Goal: Navigation & Orientation: Find specific page/section

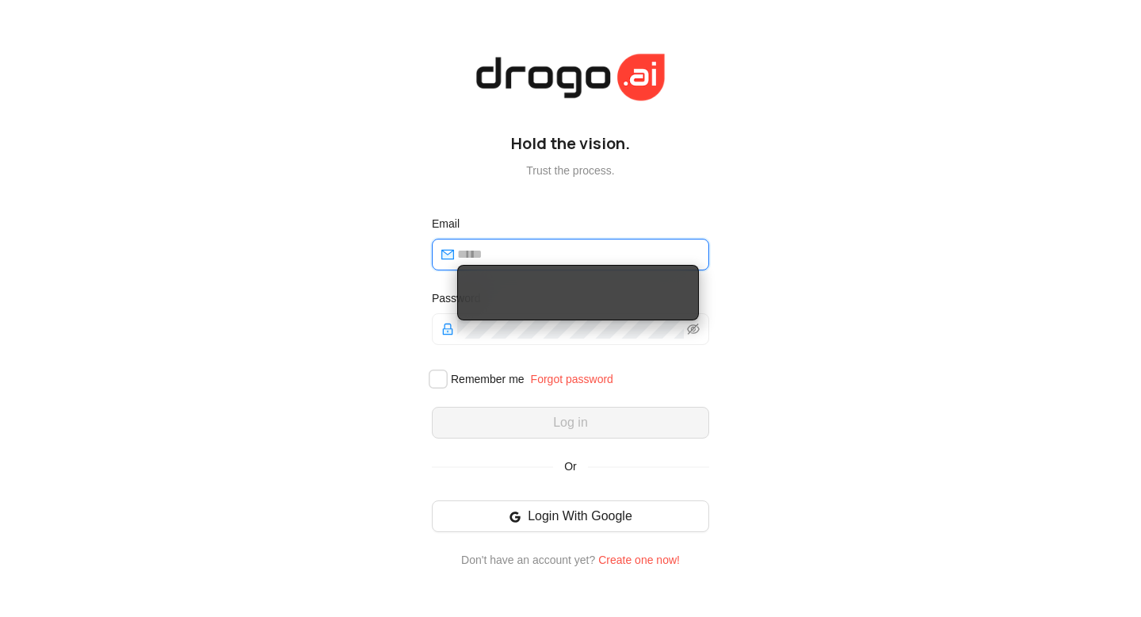
click at [503, 248] on input "email" at bounding box center [578, 254] width 242 height 19
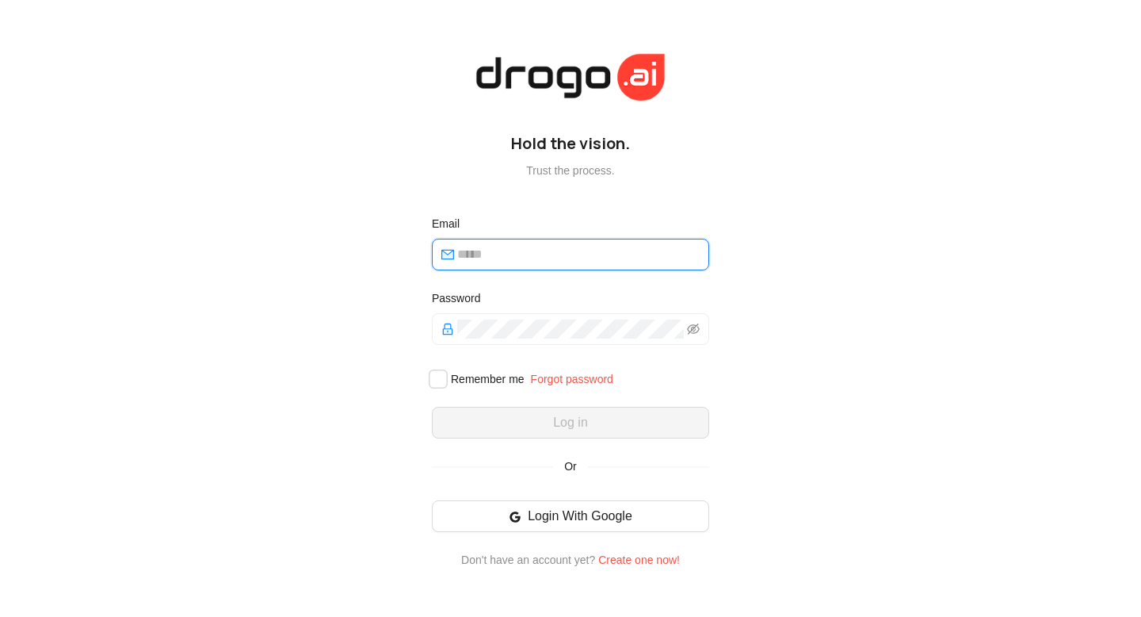
type input "**********"
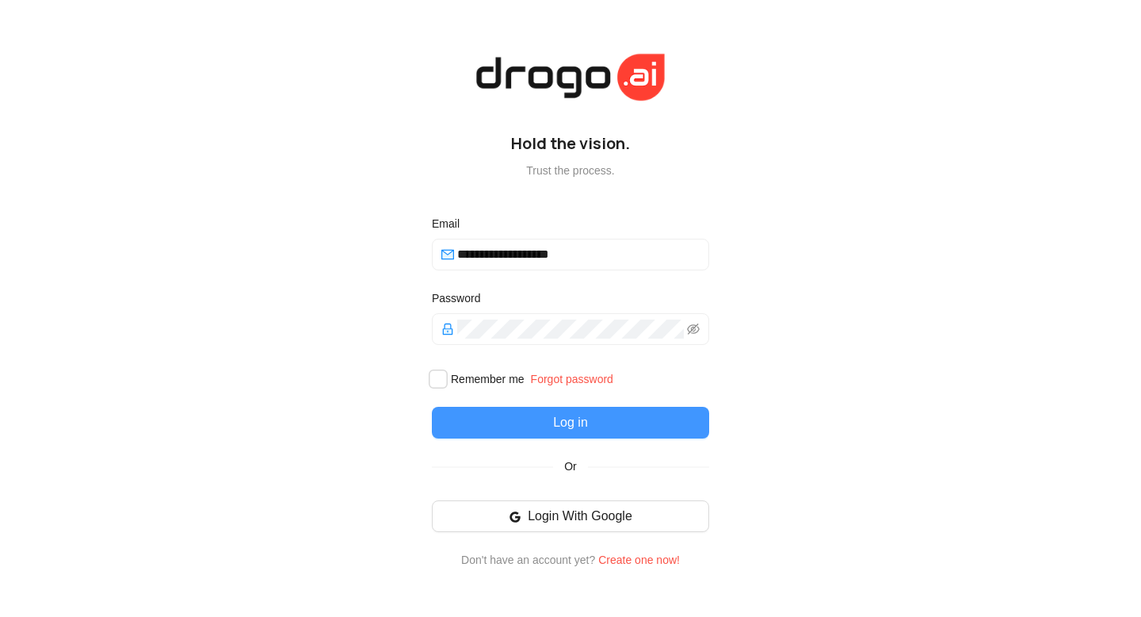
click at [541, 419] on button "Log in" at bounding box center [570, 423] width 277 height 32
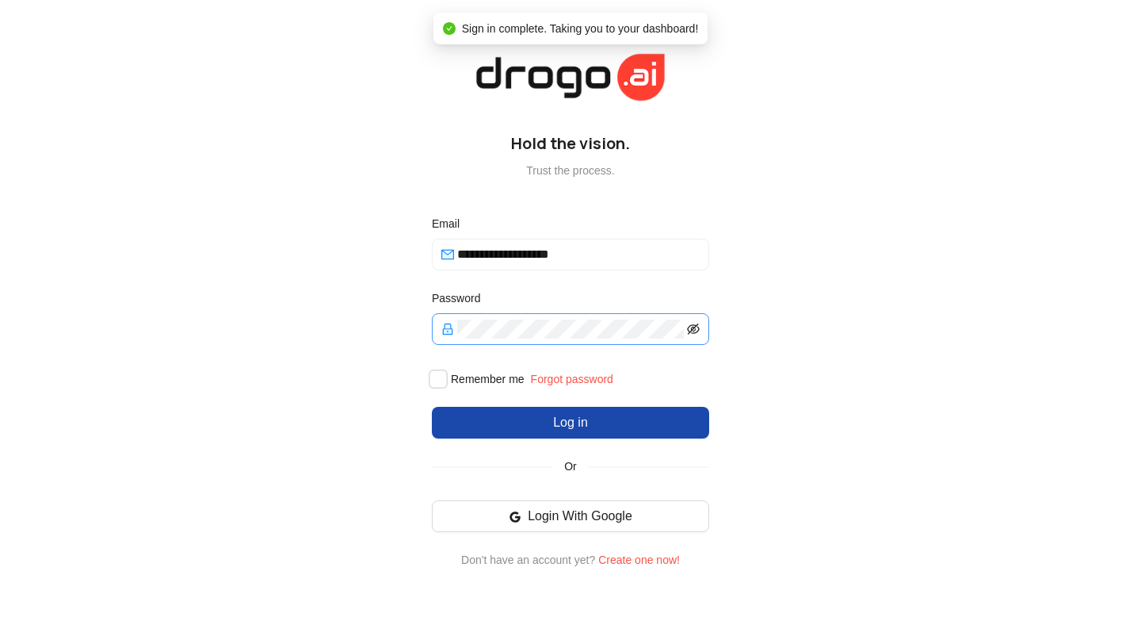
click at [690, 333] on icon "eye-invisible" at bounding box center [693, 329] width 13 height 13
click at [690, 333] on icon "eye" at bounding box center [693, 329] width 13 height 10
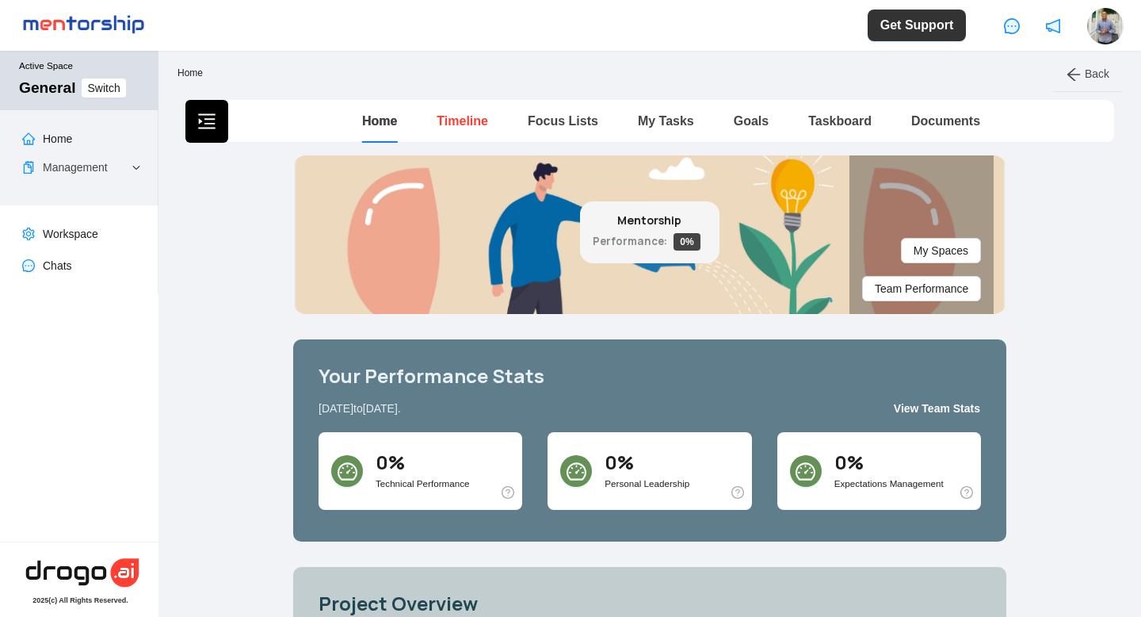
click at [456, 126] on link "Timeline" at bounding box center [463, 120] width 52 height 13
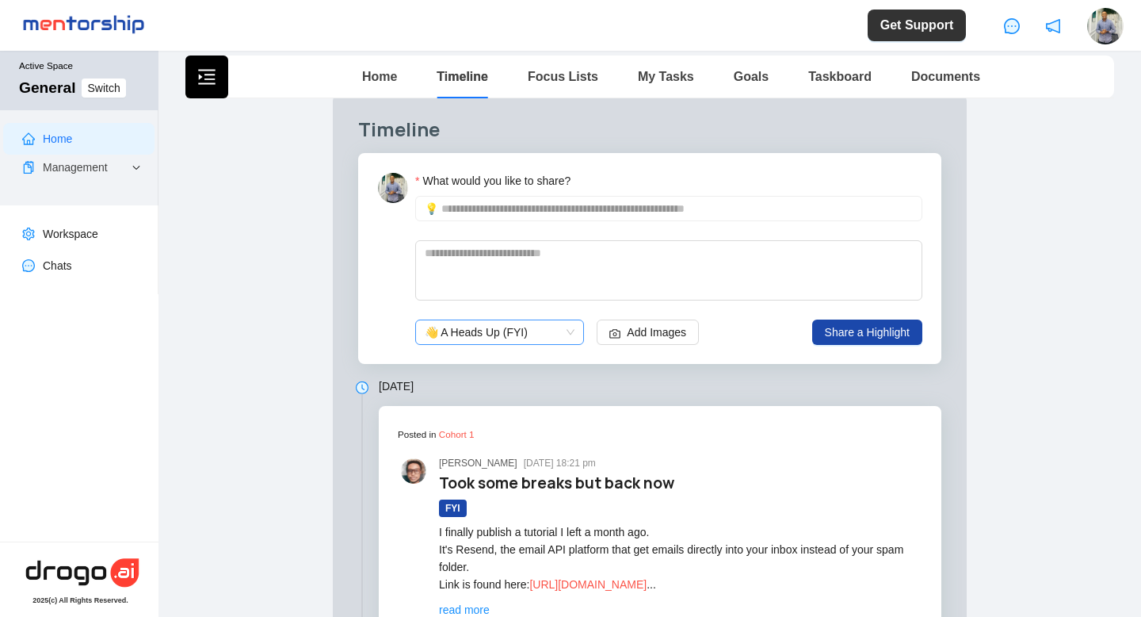
scroll to position [60, 0]
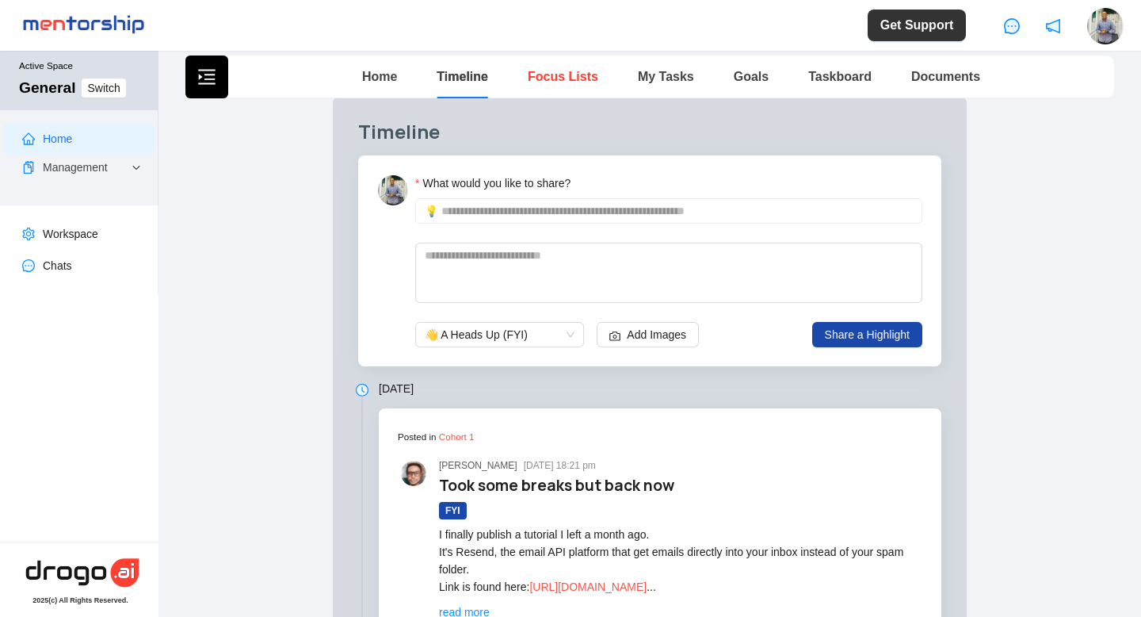
click at [550, 80] on link "Focus Lists" at bounding box center [563, 76] width 71 height 13
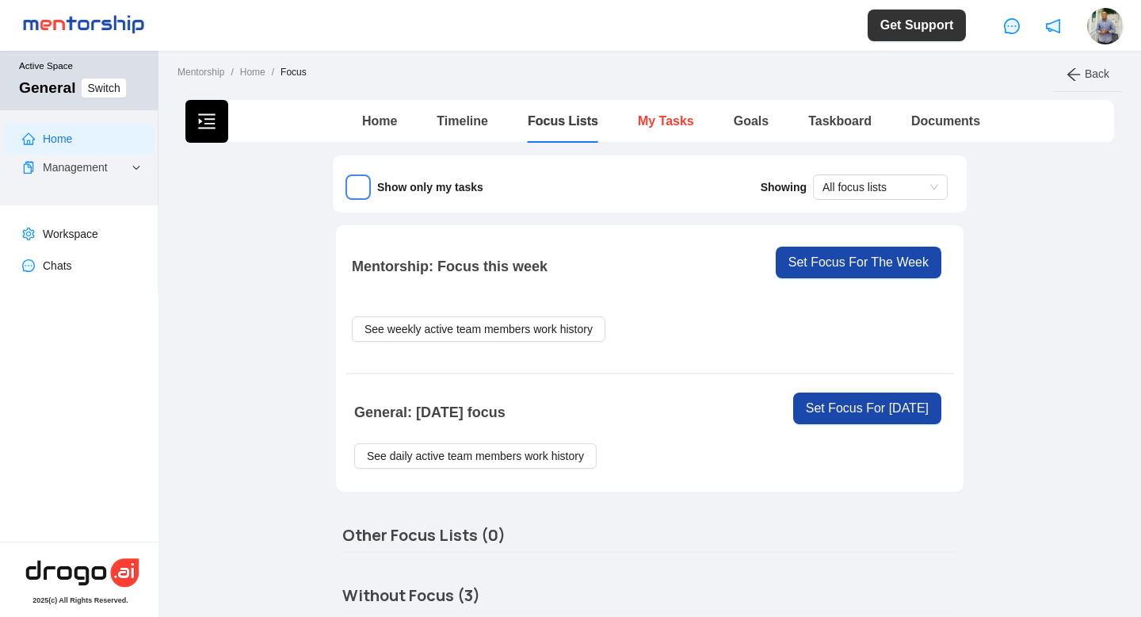
click at [653, 121] on link "My Tasks" at bounding box center [666, 120] width 56 height 13
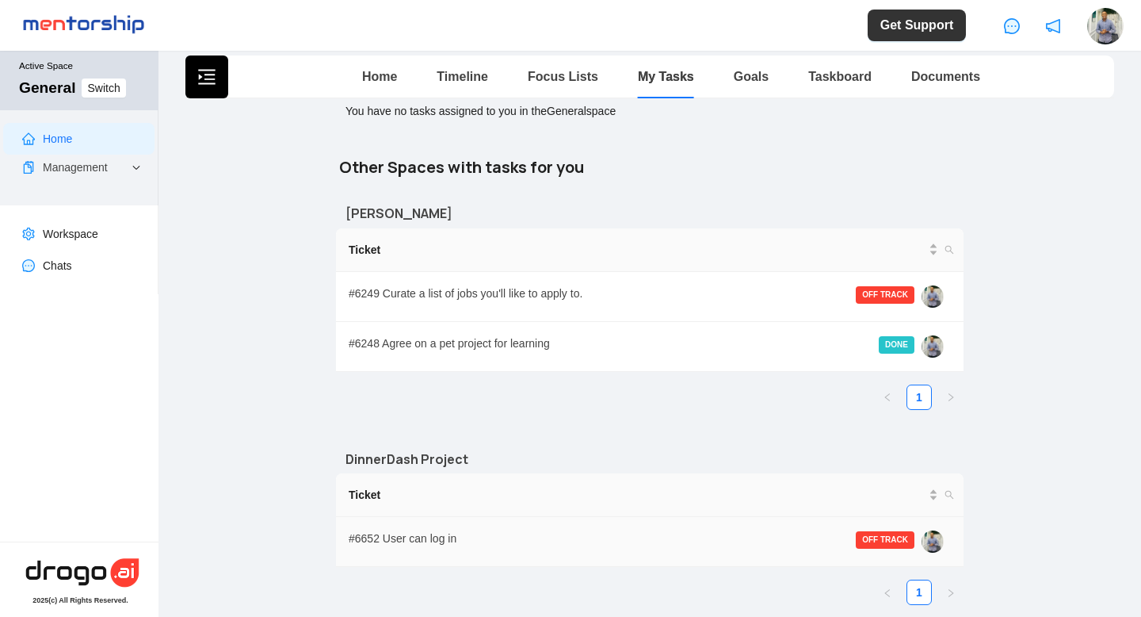
scroll to position [78, 0]
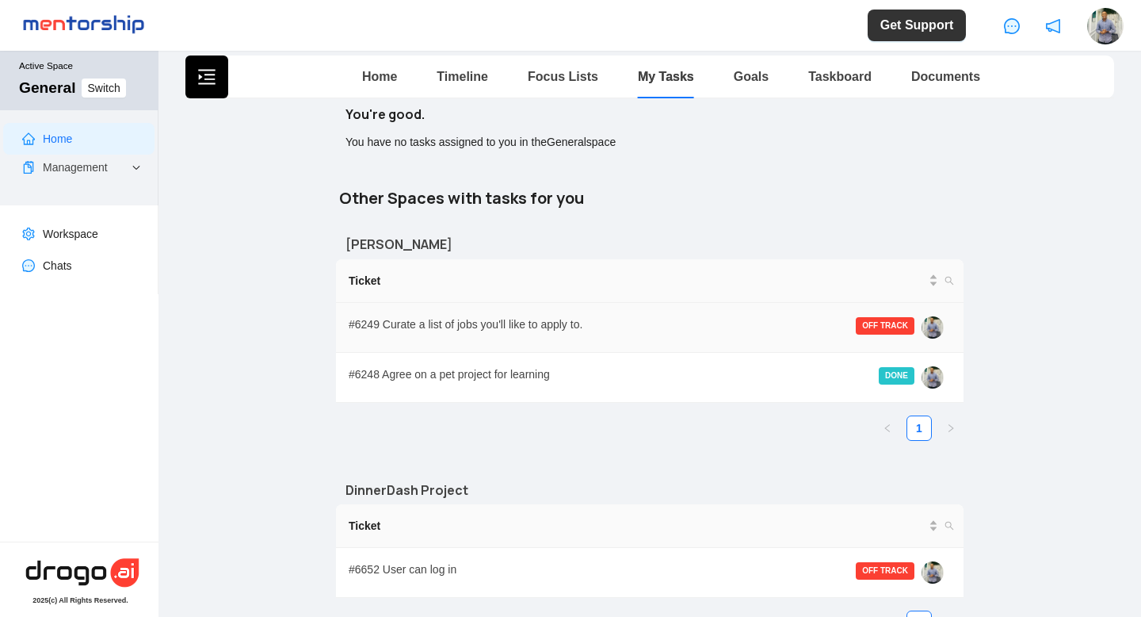
click at [842, 323] on div "# 6249 Curate a list of jobs you'll like to apply to. OFF TRACK" at bounding box center [650, 327] width 602 height 24
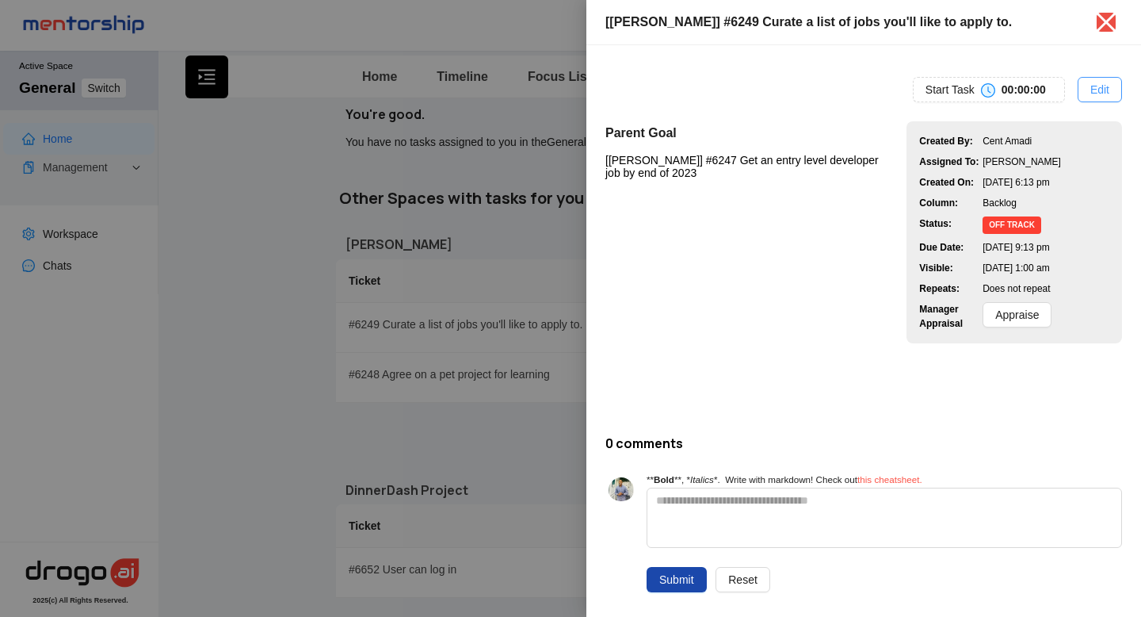
click at [1097, 90] on span "Edit" at bounding box center [1099, 89] width 19 height 17
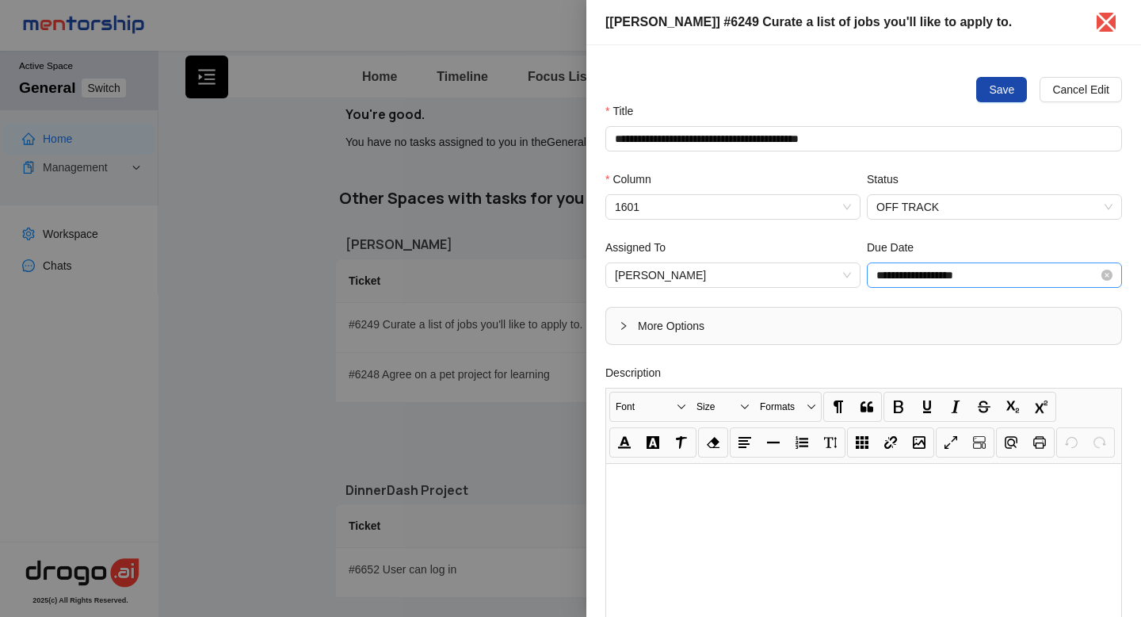
scroll to position [464, 0]
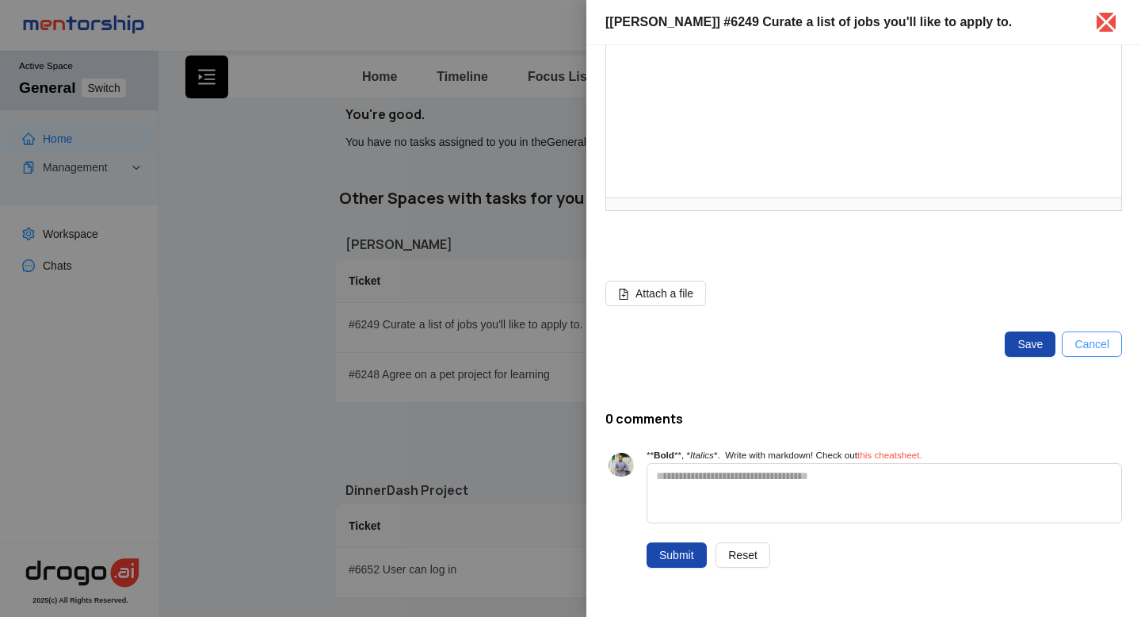
click at [1082, 347] on span "Cancel" at bounding box center [1092, 343] width 35 height 17
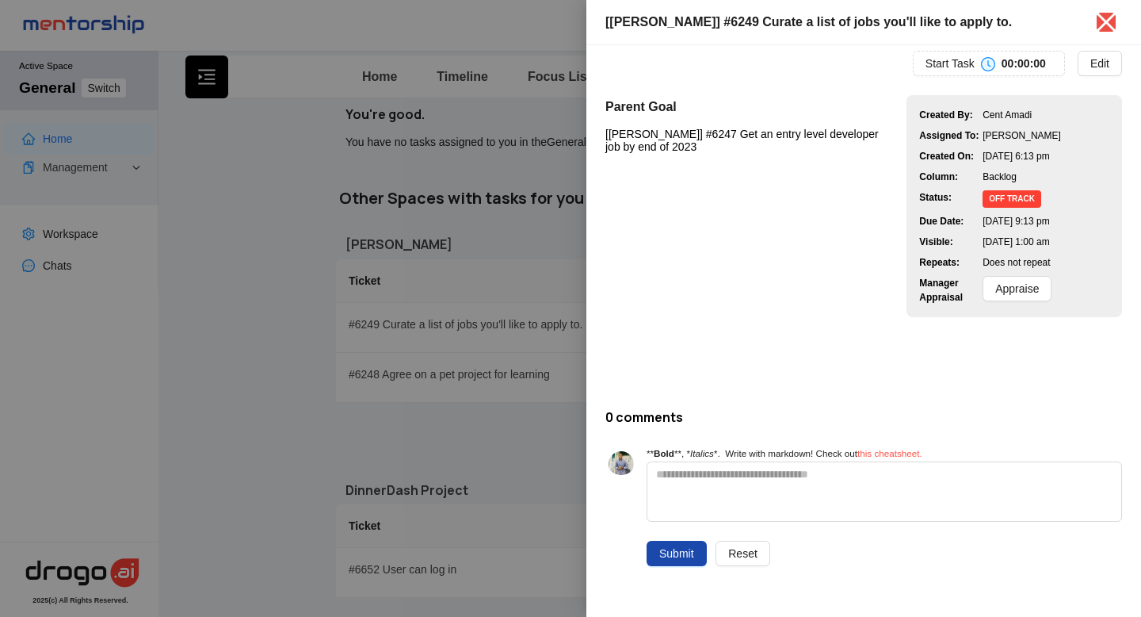
scroll to position [26, 0]
click at [754, 563] on button "Reset" at bounding box center [743, 552] width 55 height 25
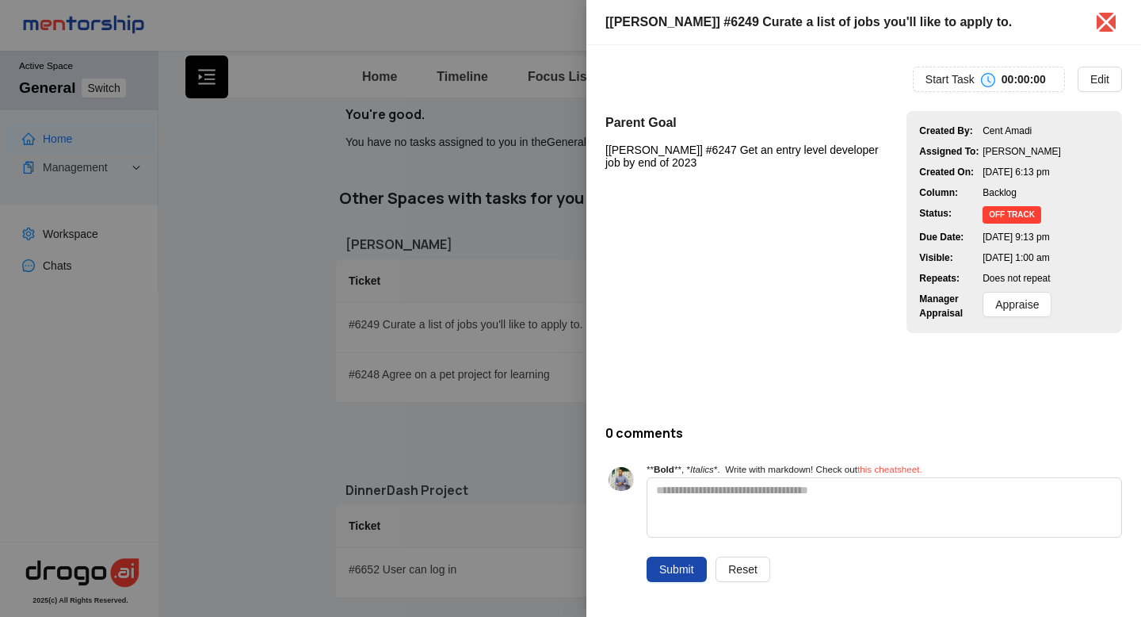
scroll to position [0, 0]
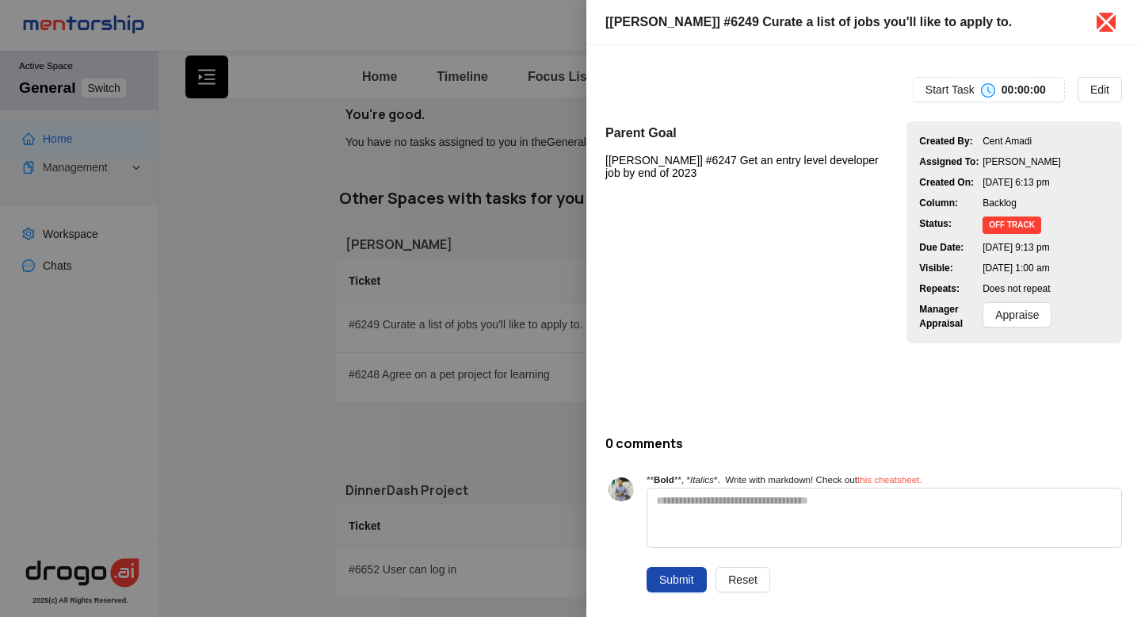
click at [1108, 21] on icon "close" at bounding box center [1107, 23] width 20 height 20
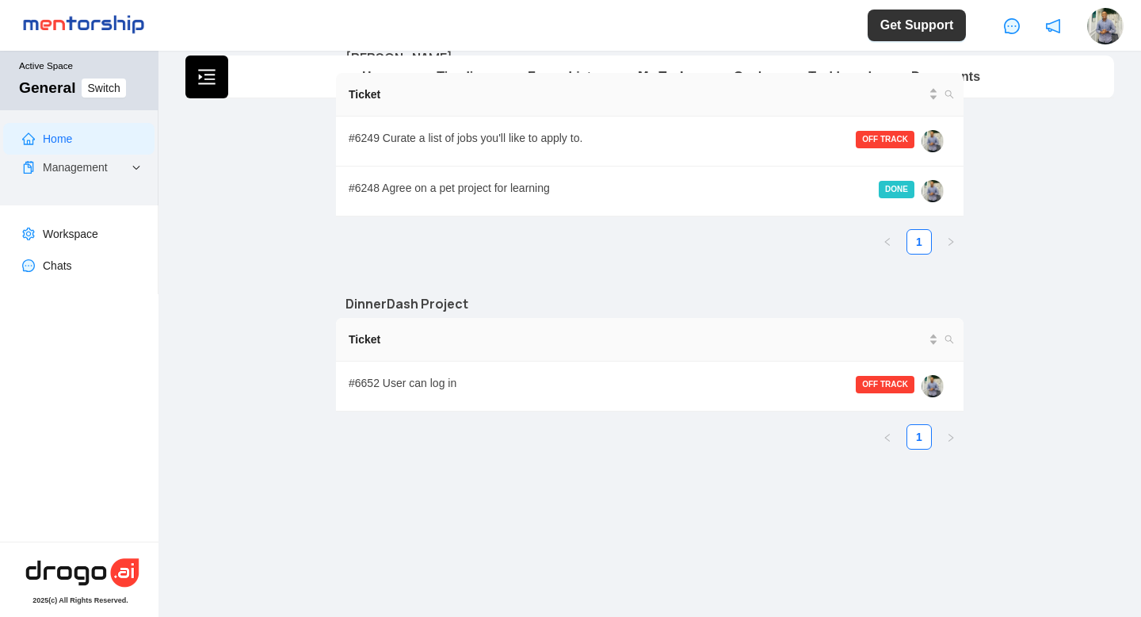
scroll to position [265, 0]
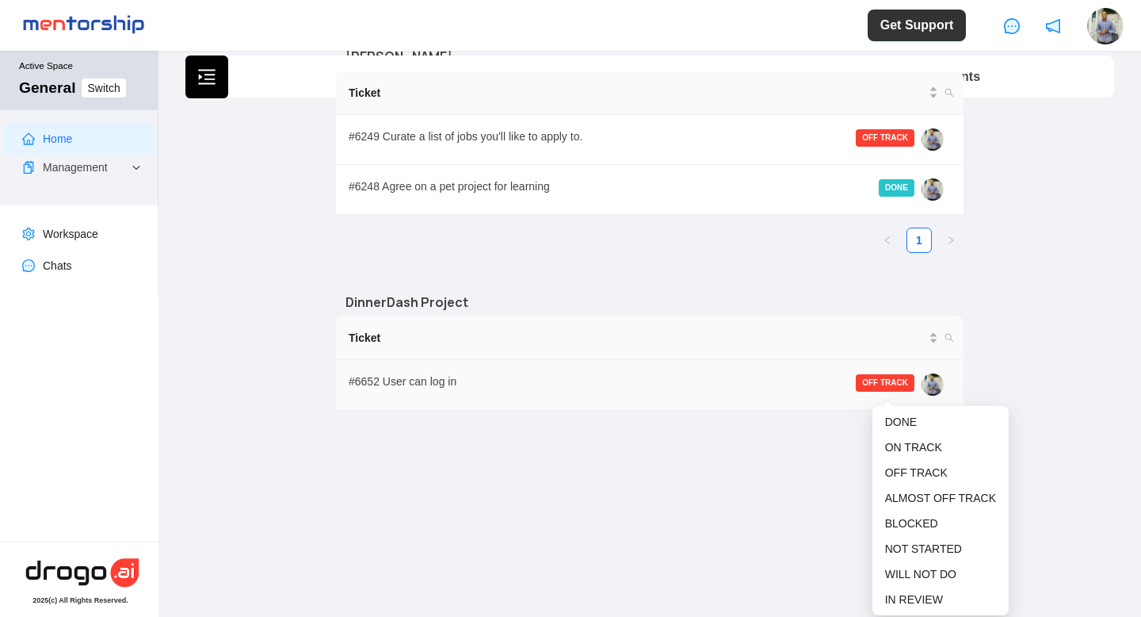
click at [900, 389] on span "OFF TRACK" at bounding box center [885, 382] width 59 height 17
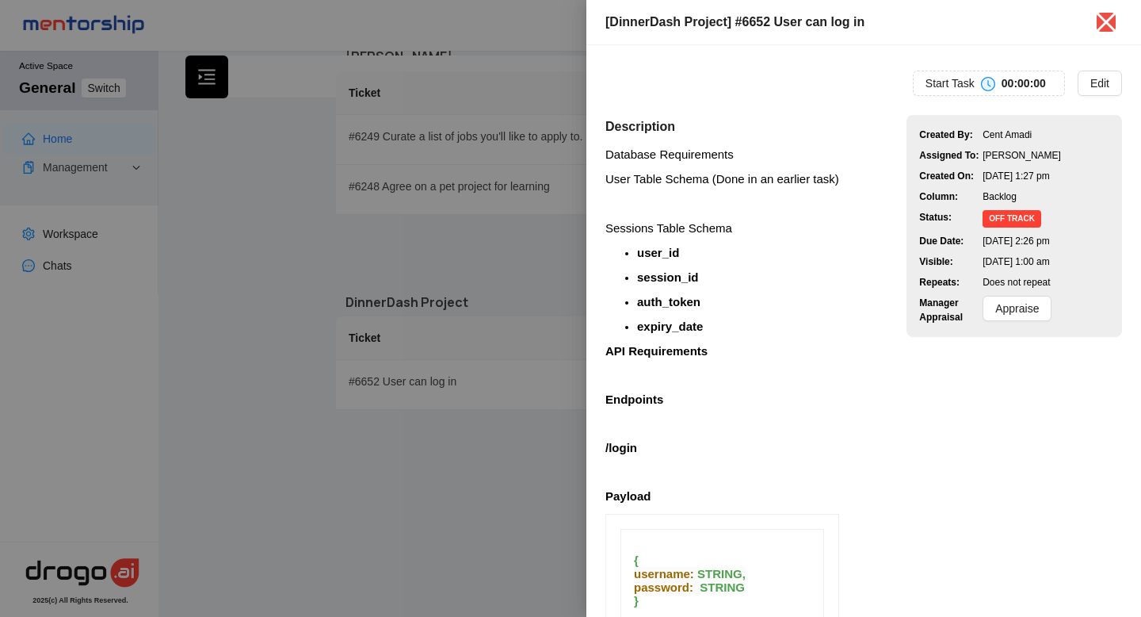
scroll to position [0, 0]
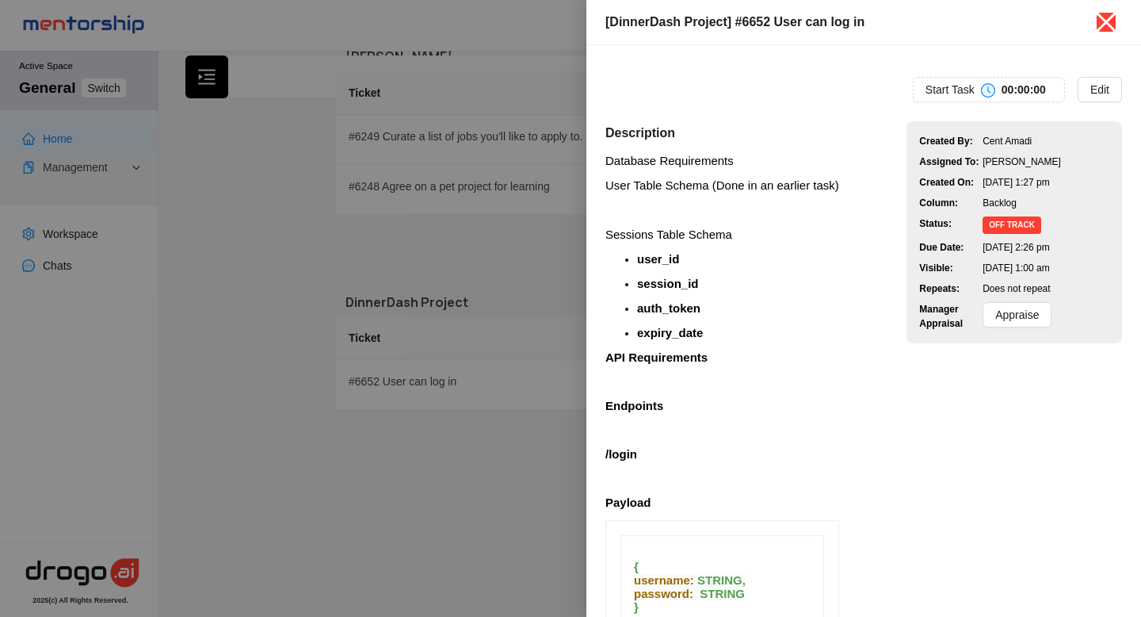
click at [1106, 21] on icon "close" at bounding box center [1107, 23] width 20 height 20
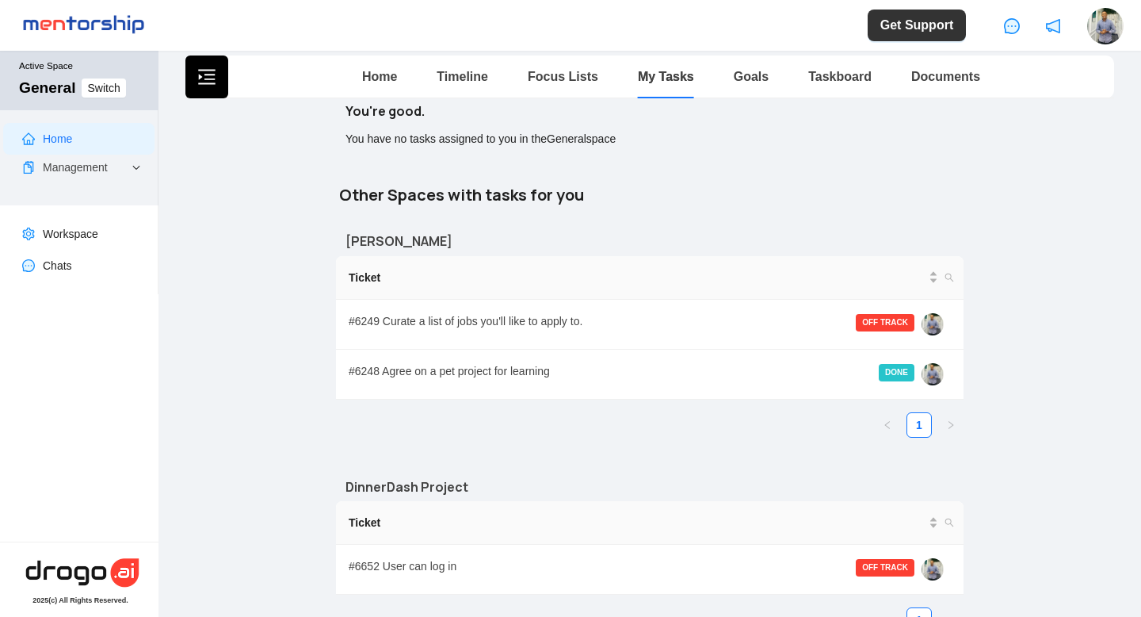
scroll to position [48, 0]
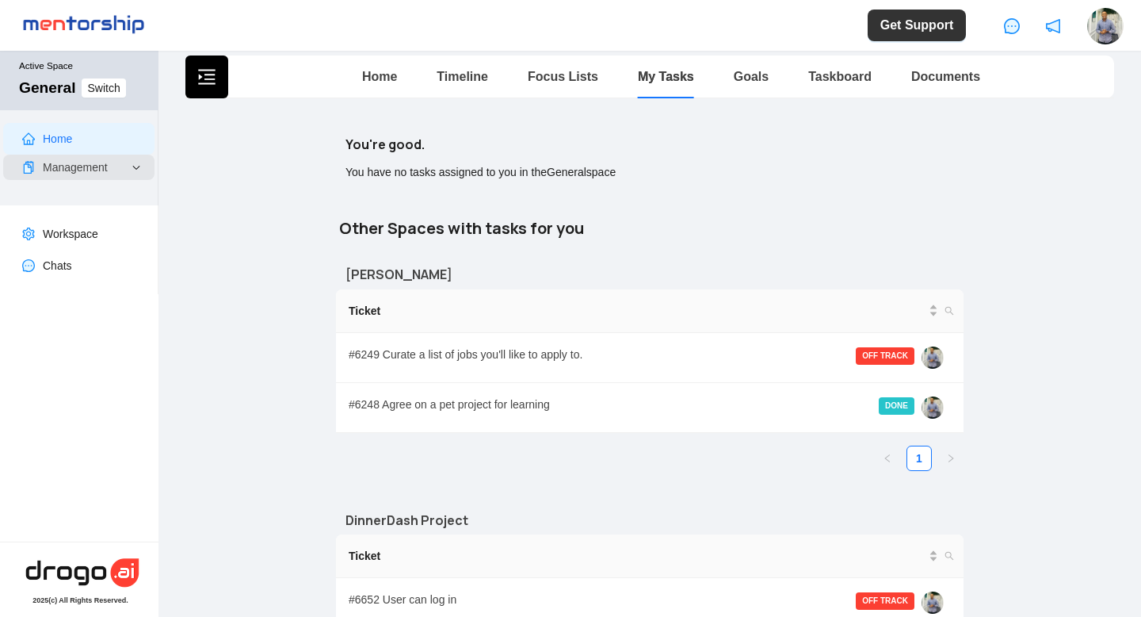
click at [126, 169] on span "Management" at bounding box center [85, 167] width 85 height 25
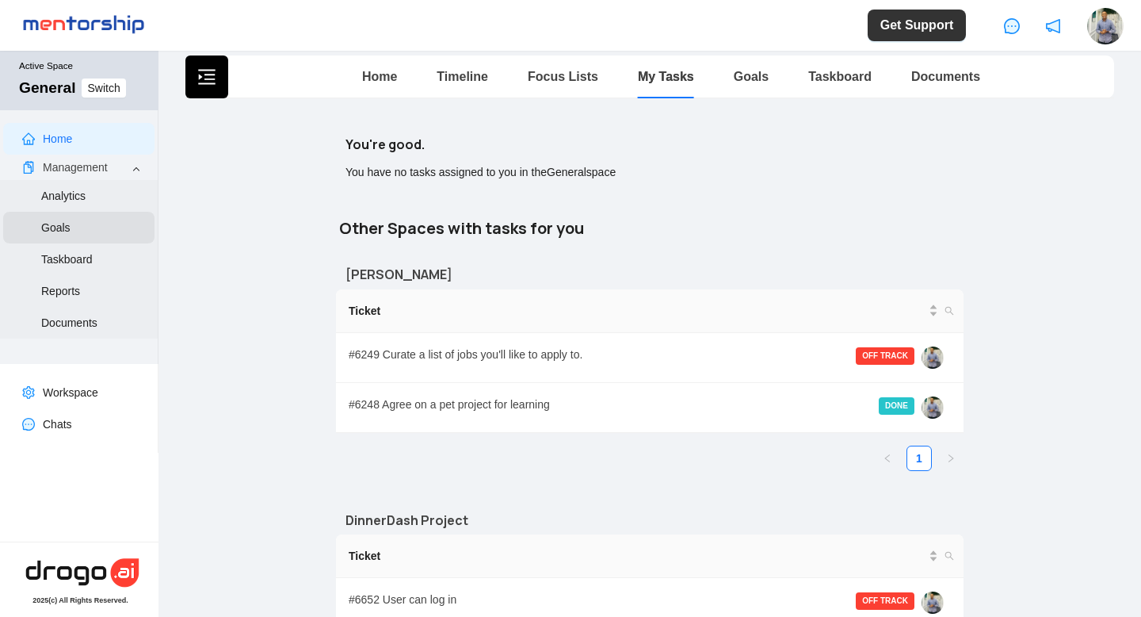
click at [58, 223] on link "Goals" at bounding box center [55, 227] width 29 height 13
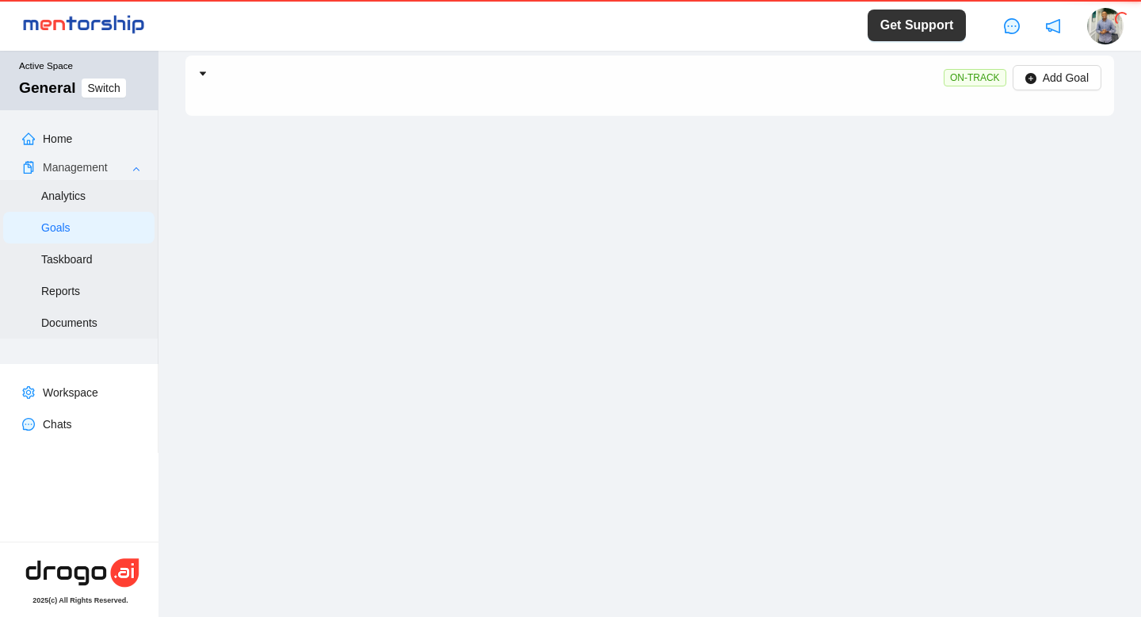
scroll to position [44, 0]
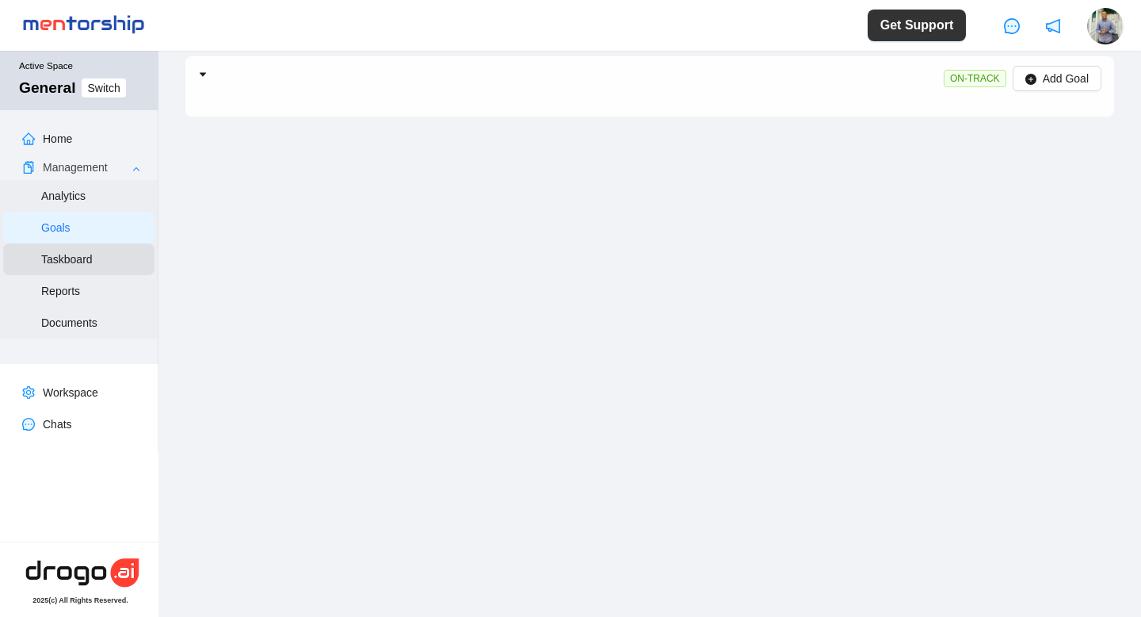
click at [65, 261] on link "Taskboard" at bounding box center [67, 259] width 52 height 13
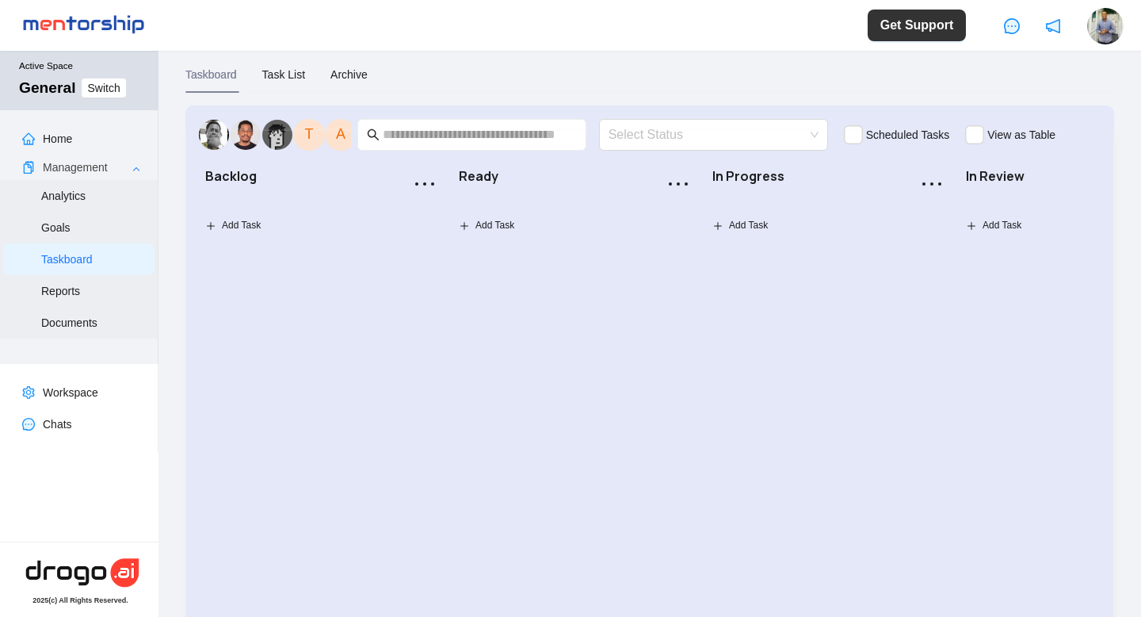
scroll to position [48, 0]
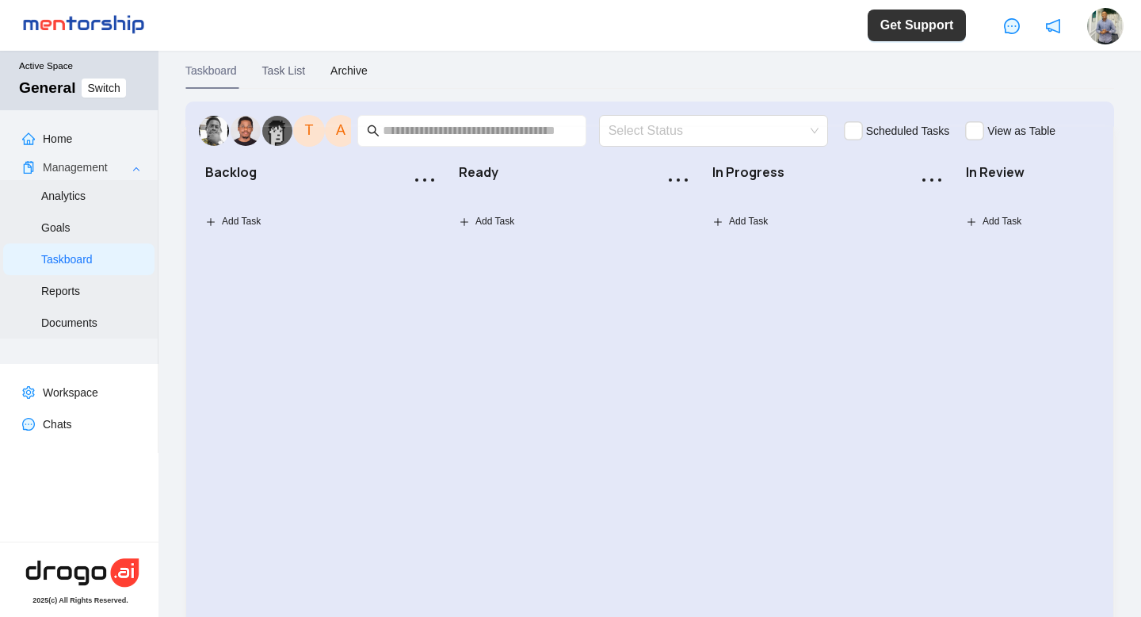
click at [292, 70] on div "Task List" at bounding box center [283, 70] width 43 height 17
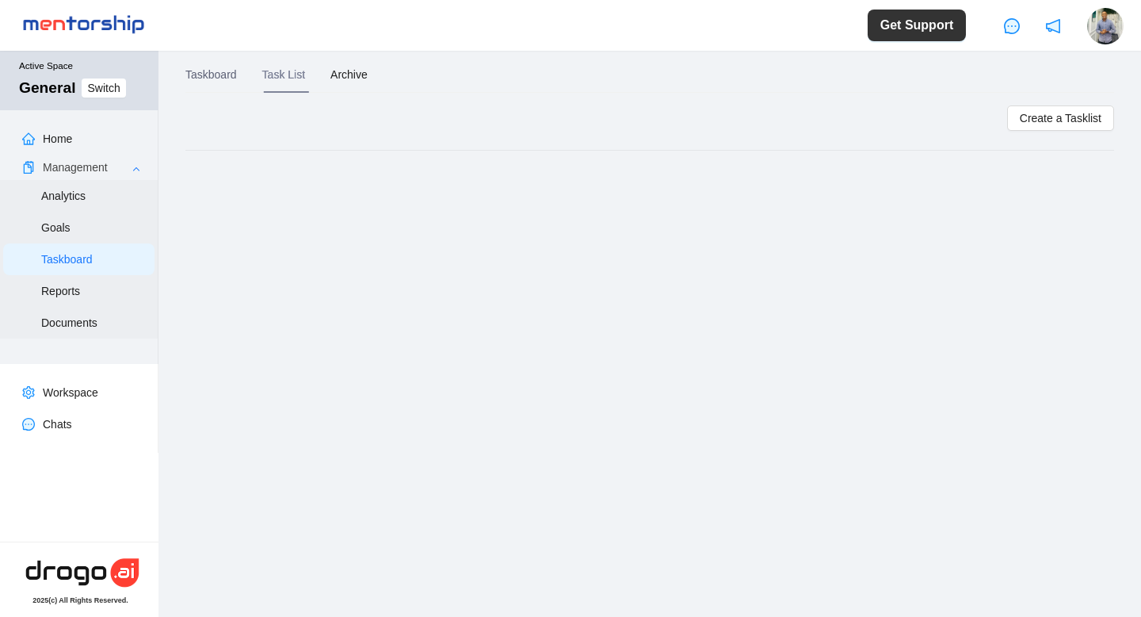
click at [227, 75] on div "Taskboard" at bounding box center [211, 74] width 52 height 17
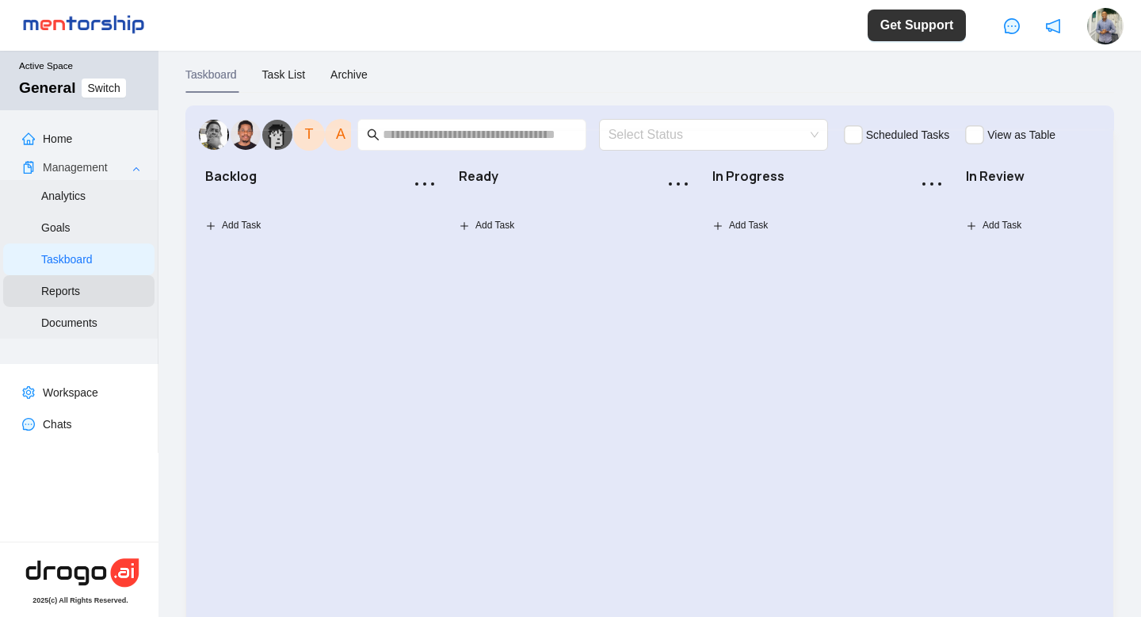
click at [80, 295] on link "Reports" at bounding box center [60, 290] width 39 height 13
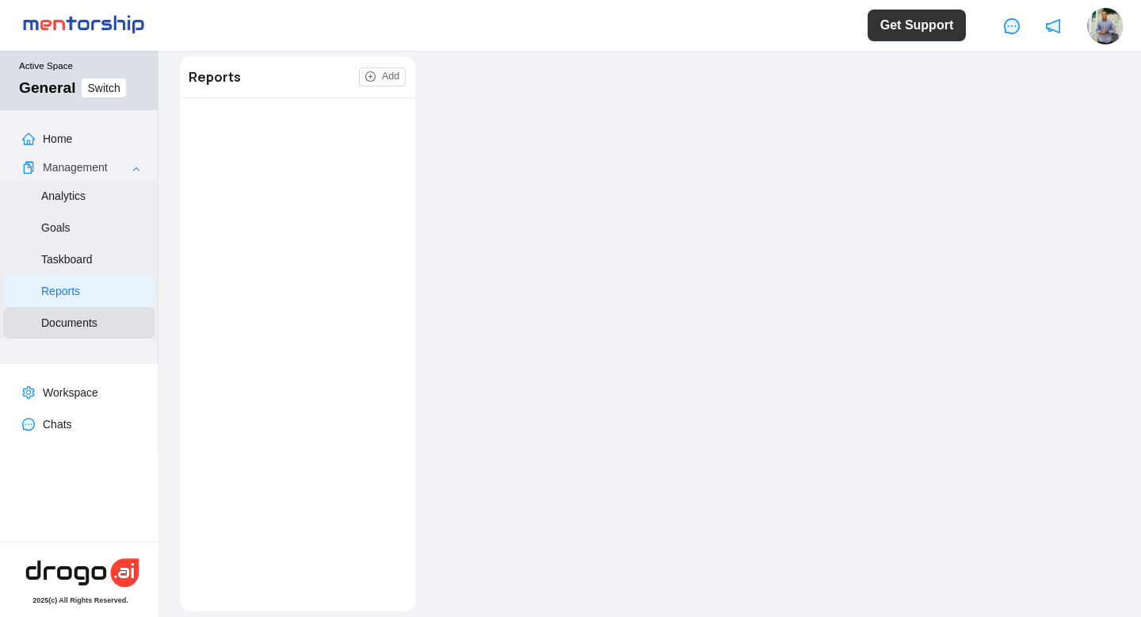
click at [83, 327] on link "Documents" at bounding box center [69, 322] width 56 height 13
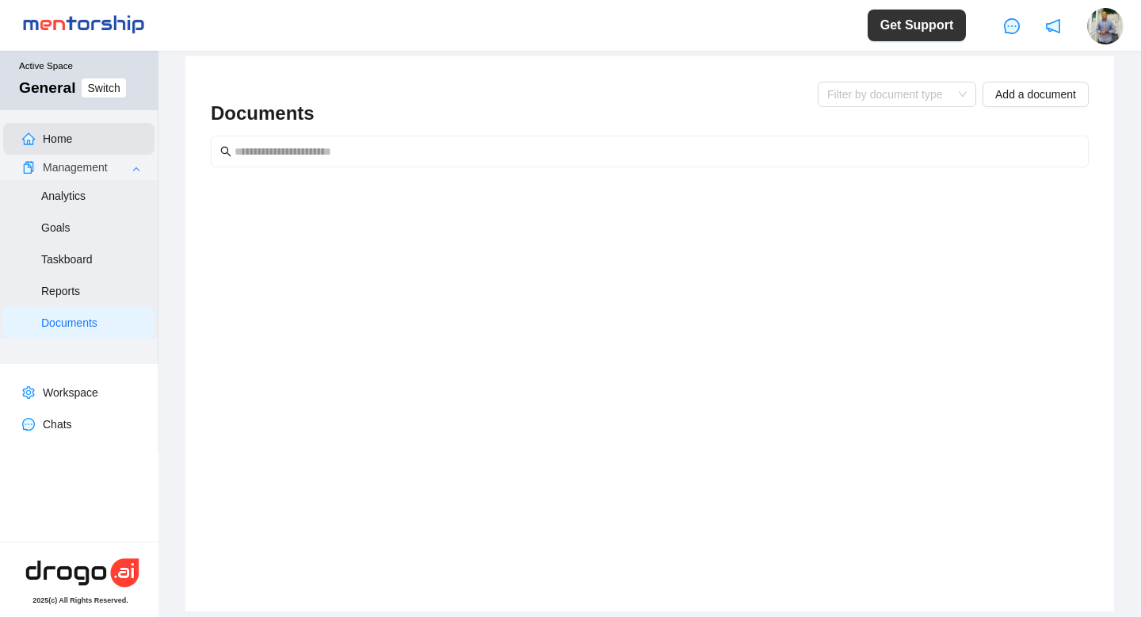
click at [52, 136] on link "Home" at bounding box center [57, 138] width 29 height 13
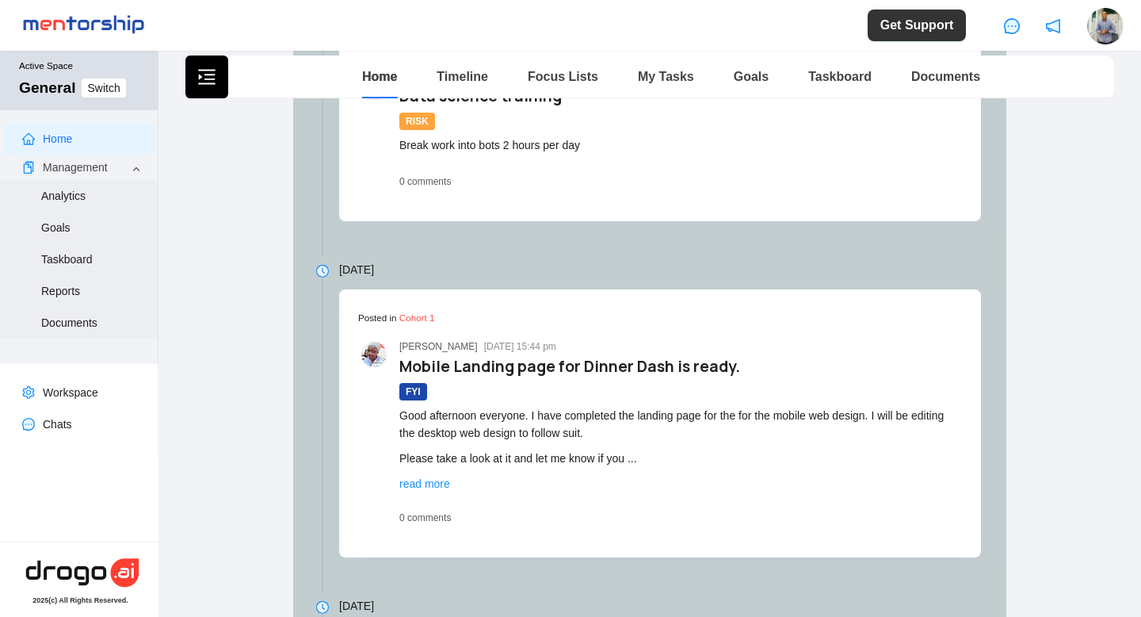
scroll to position [2940, 0]
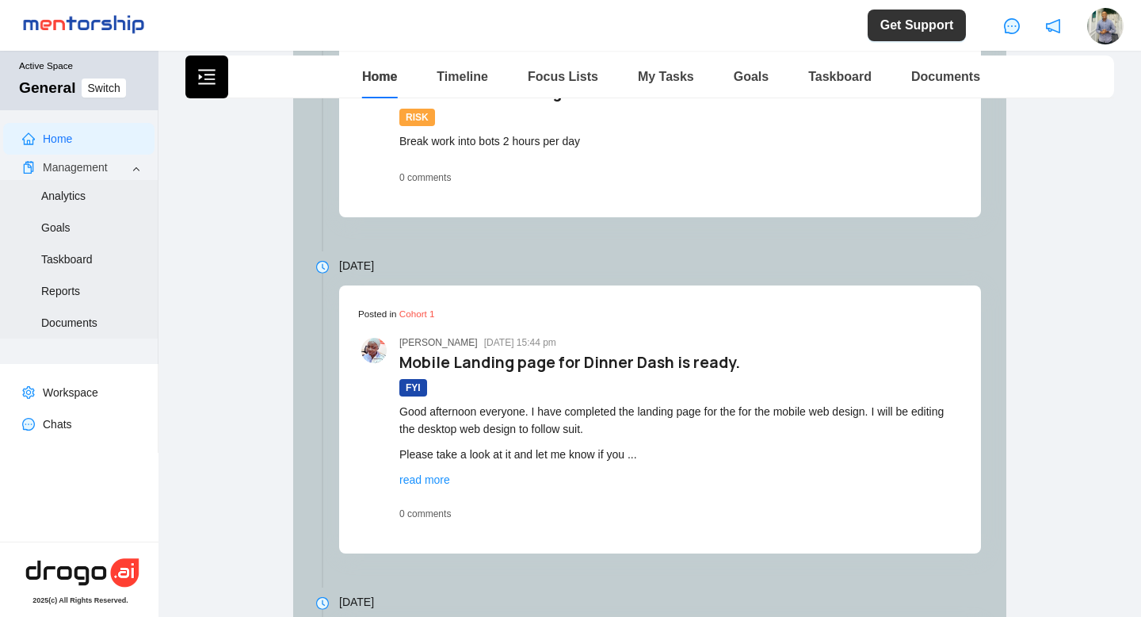
click at [429, 486] on span "read more" at bounding box center [424, 479] width 51 height 13
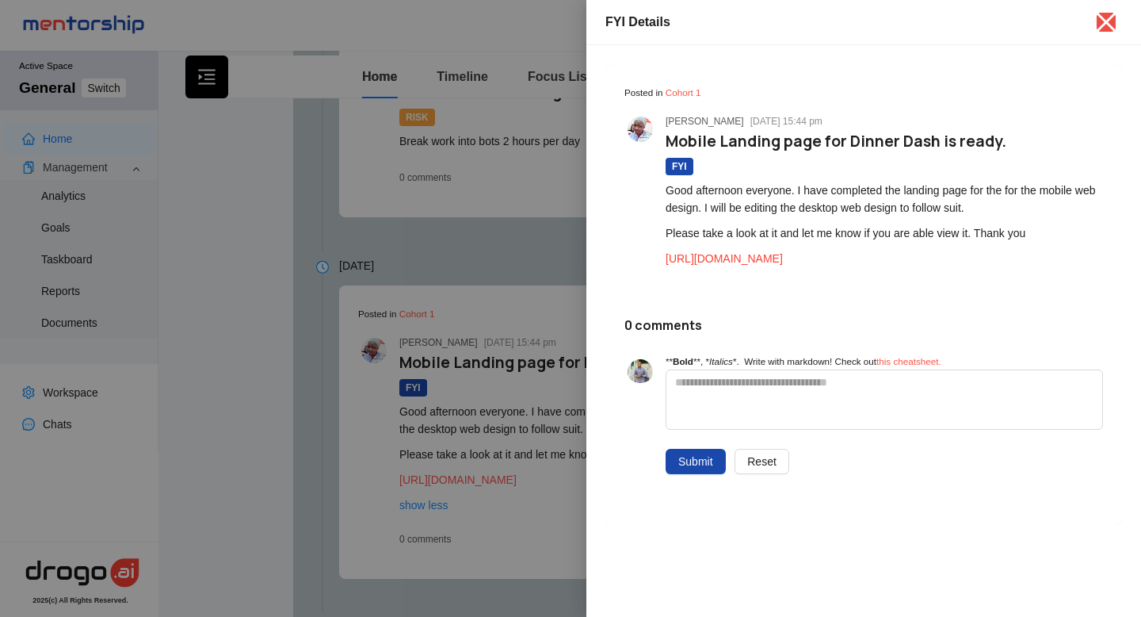
click at [766, 256] on link "[URL][DOMAIN_NAME]" at bounding box center [724, 258] width 117 height 13
click at [1106, 19] on icon "close" at bounding box center [1106, 22] width 25 height 25
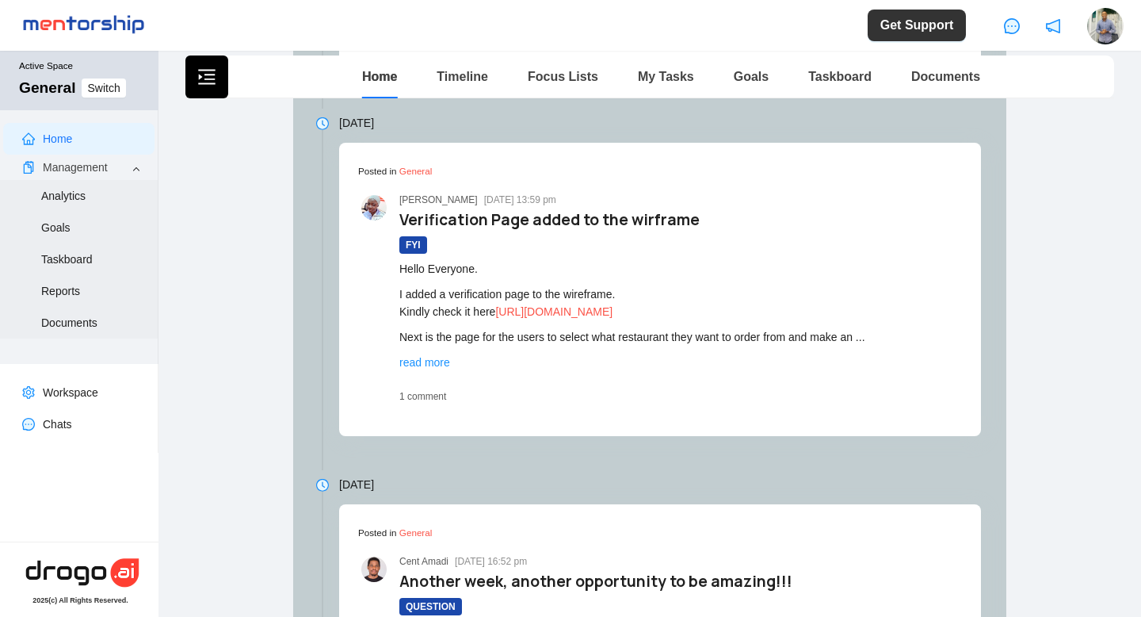
scroll to position [4419, 0]
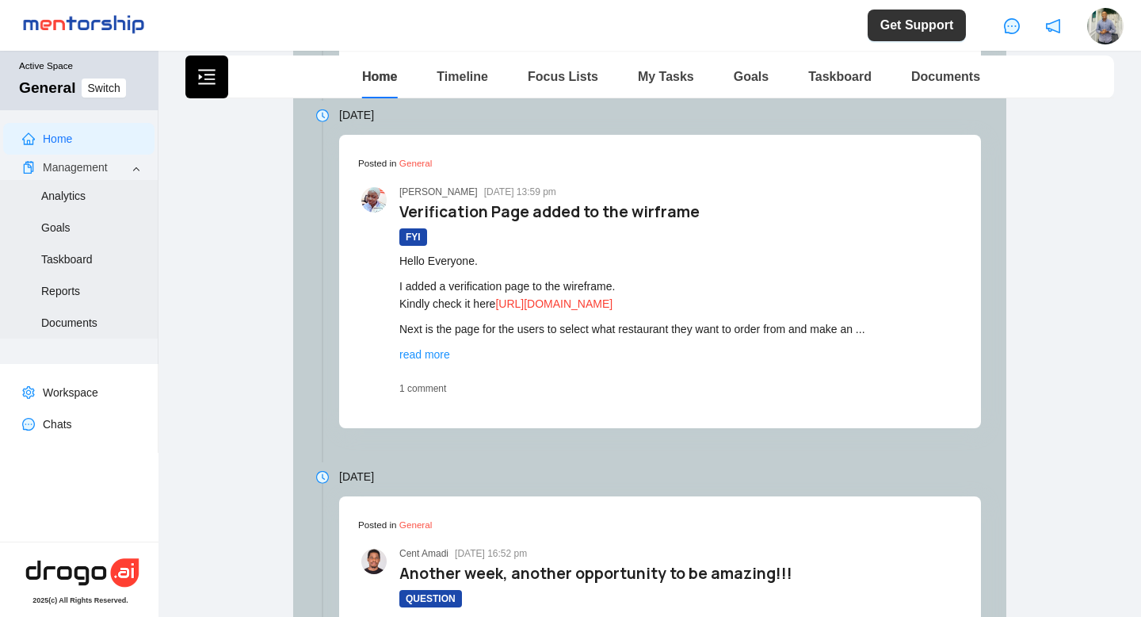
click at [548, 310] on link "[URL][DOMAIN_NAME]" at bounding box center [553, 303] width 117 height 13
